Goal: Find specific page/section: Find specific page/section

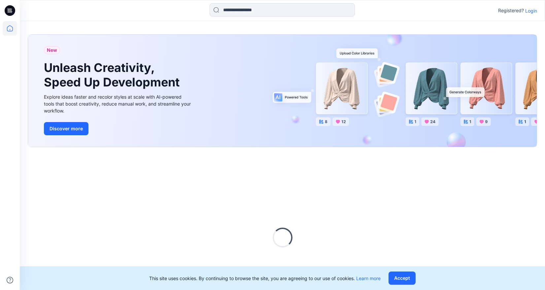
click at [533, 11] on p "Login" at bounding box center [531, 10] width 12 height 7
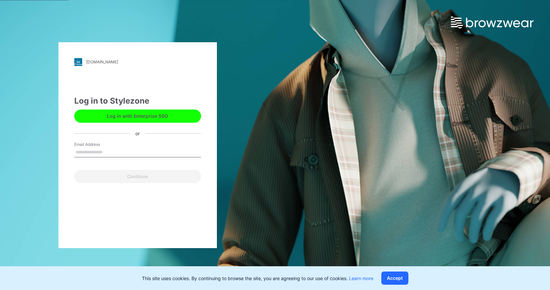
drag, startPoint x: 125, startPoint y: 155, endPoint x: 125, endPoint y: 151, distance: 4.0
click at [125, 155] on input "Email Address" at bounding box center [137, 153] width 127 height 10
type input "**********"
click at [74, 170] on button "Continue" at bounding box center [137, 176] width 127 height 13
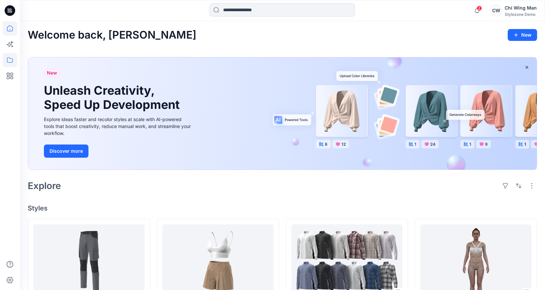
click at [14, 60] on icon at bounding box center [10, 60] width 15 height 15
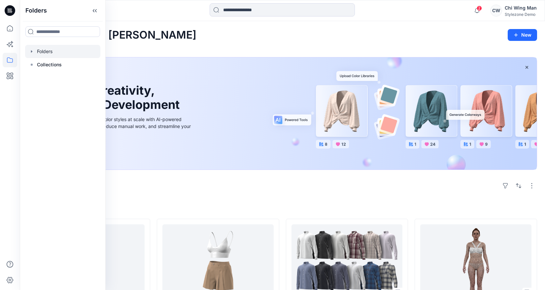
click at [57, 53] on div at bounding box center [62, 51] width 75 height 13
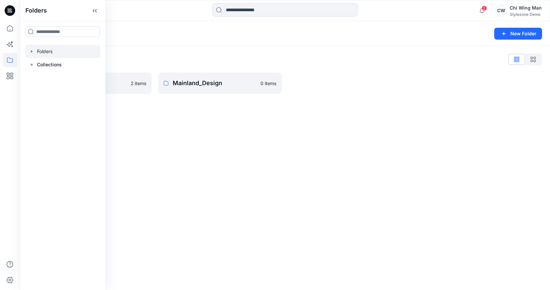
click at [208, 136] on div "Folders New Folder Folders List Global Demo Library 2 items Mainland_Design 0 i…" at bounding box center [285, 155] width 530 height 269
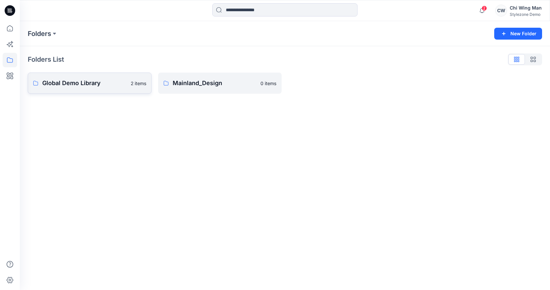
click at [104, 88] on link "Global Demo Library 2 items" at bounding box center [90, 83] width 124 height 21
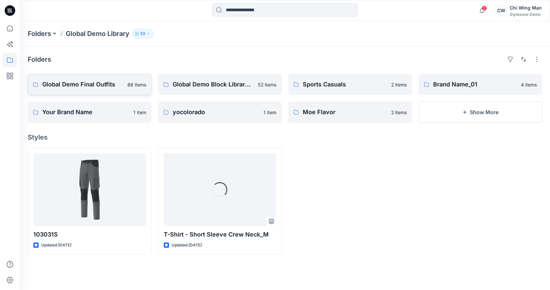
click at [122, 87] on p "Global Demo Final Outfits" at bounding box center [82, 84] width 81 height 9
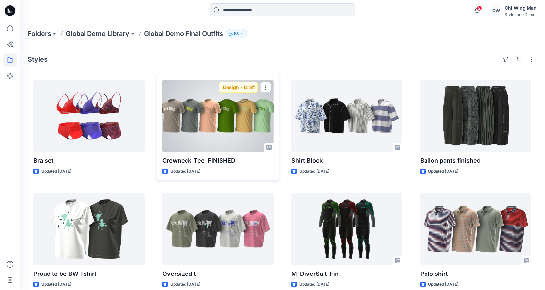
click at [208, 114] on div at bounding box center [218, 116] width 111 height 73
